Goal: Check status: Check status

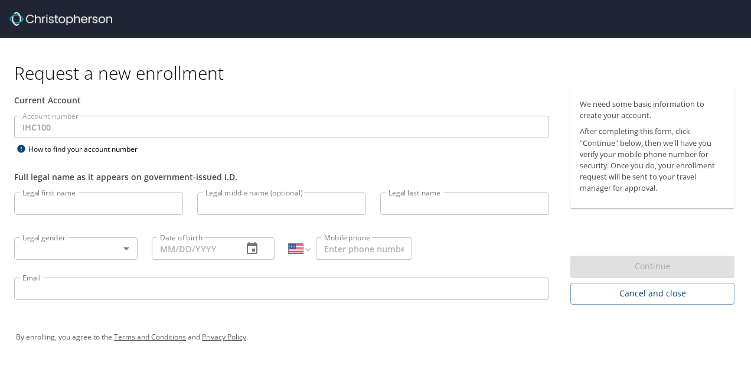
select select "US"
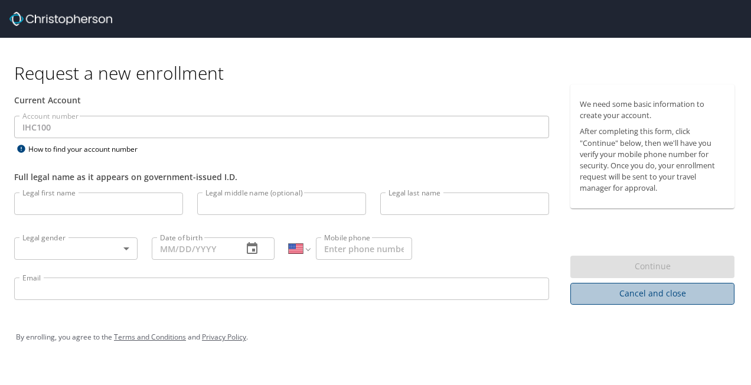
click at [671, 297] on span "Cancel and close" at bounding box center [652, 293] width 145 height 15
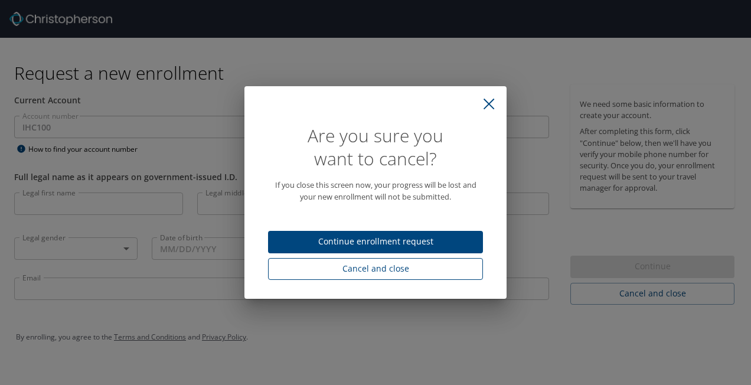
click at [385, 271] on span "Cancel and close" at bounding box center [376, 269] width 196 height 15
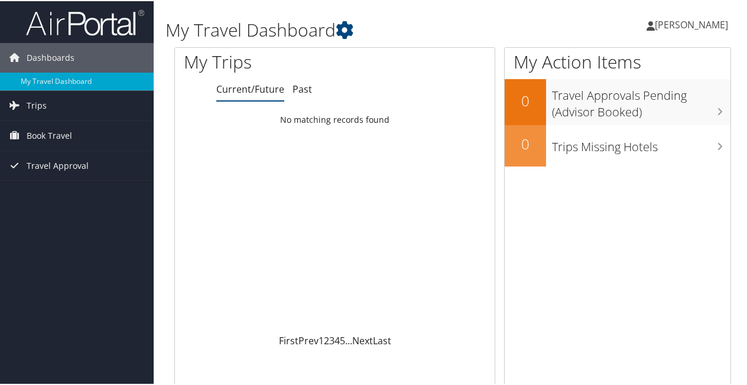
click at [688, 17] on span "[PERSON_NAME]" at bounding box center [690, 23] width 73 height 13
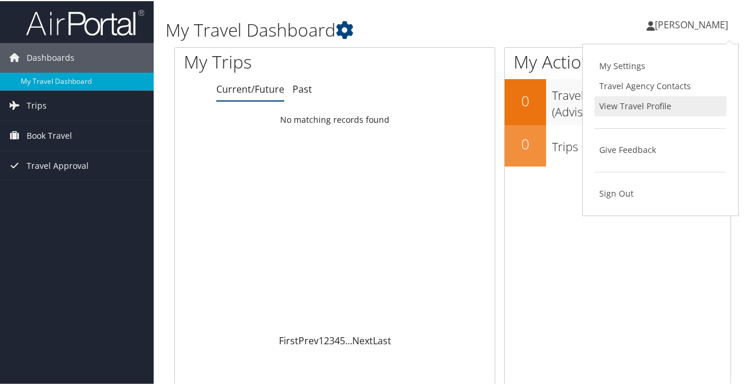
click at [632, 103] on link "View Travel Profile" at bounding box center [660, 105] width 132 height 20
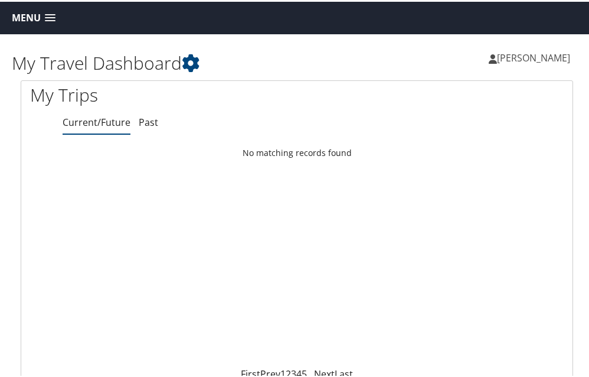
click at [113, 122] on link "Current/Future" at bounding box center [97, 120] width 68 height 13
click at [51, 16] on span at bounding box center [50, 16] width 11 height 8
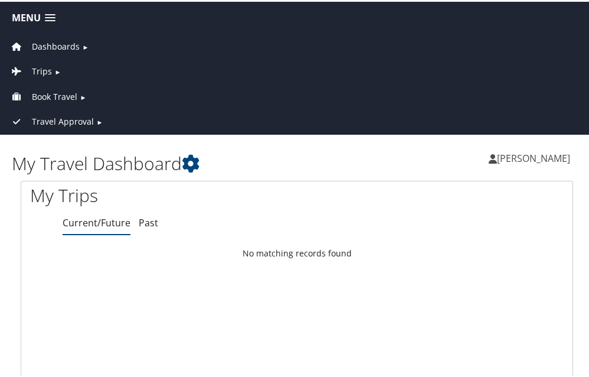
click at [52, 70] on link "Trips ►" at bounding box center [297, 66] width 588 height 25
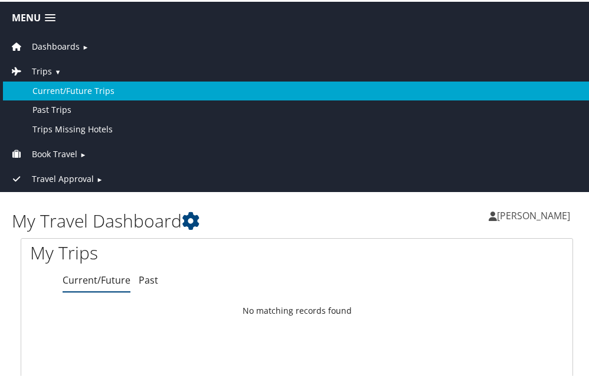
click at [55, 86] on link "Current/Future Trips" at bounding box center [297, 89] width 588 height 19
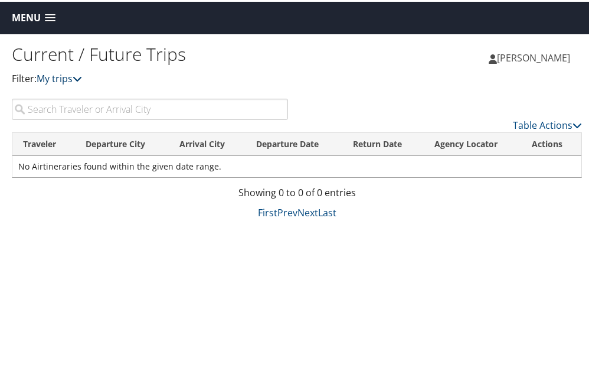
click at [80, 75] on icon at bounding box center [77, 76] width 9 height 9
click at [553, 123] on link "Table Actions" at bounding box center [547, 123] width 69 height 13
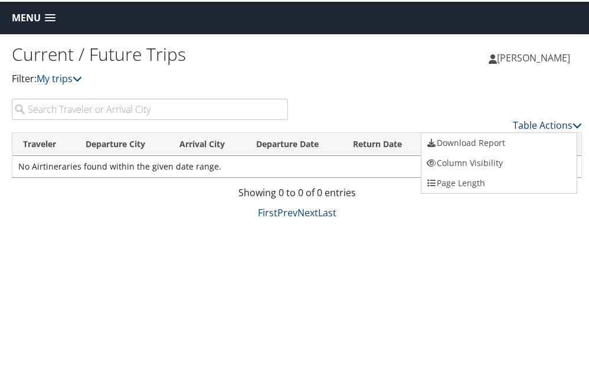
click at [553, 123] on div at bounding box center [297, 188] width 594 height 377
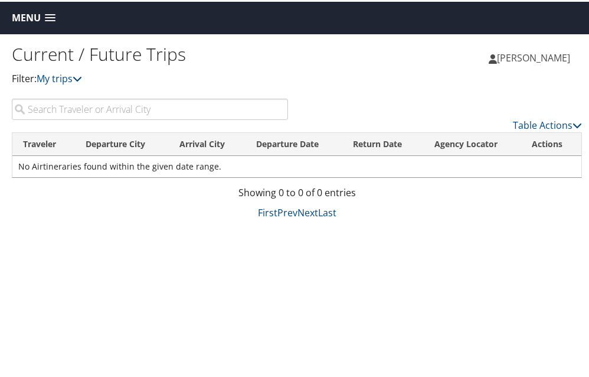
click at [53, 17] on span at bounding box center [50, 16] width 11 height 8
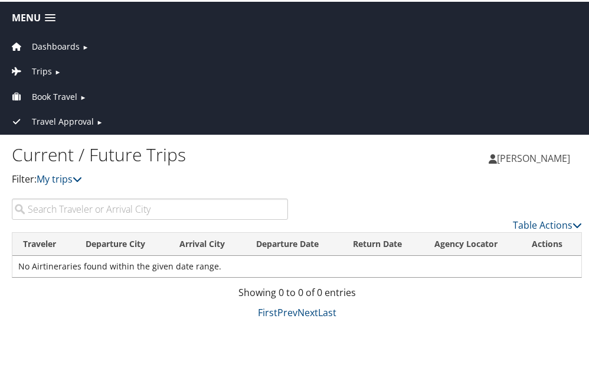
click at [61, 44] on span "Dashboards" at bounding box center [56, 44] width 48 height 13
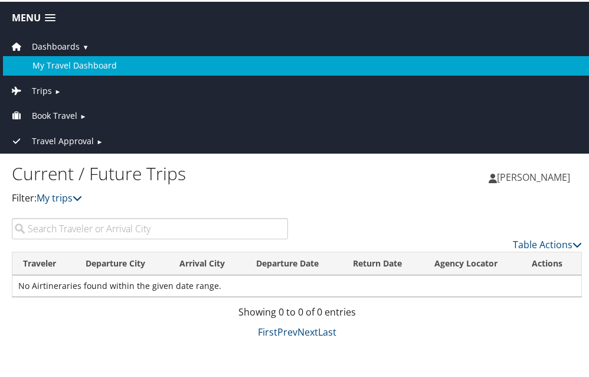
click at [66, 61] on link "My Travel Dashboard" at bounding box center [297, 63] width 588 height 19
